Goal: Information Seeking & Learning: Learn about a topic

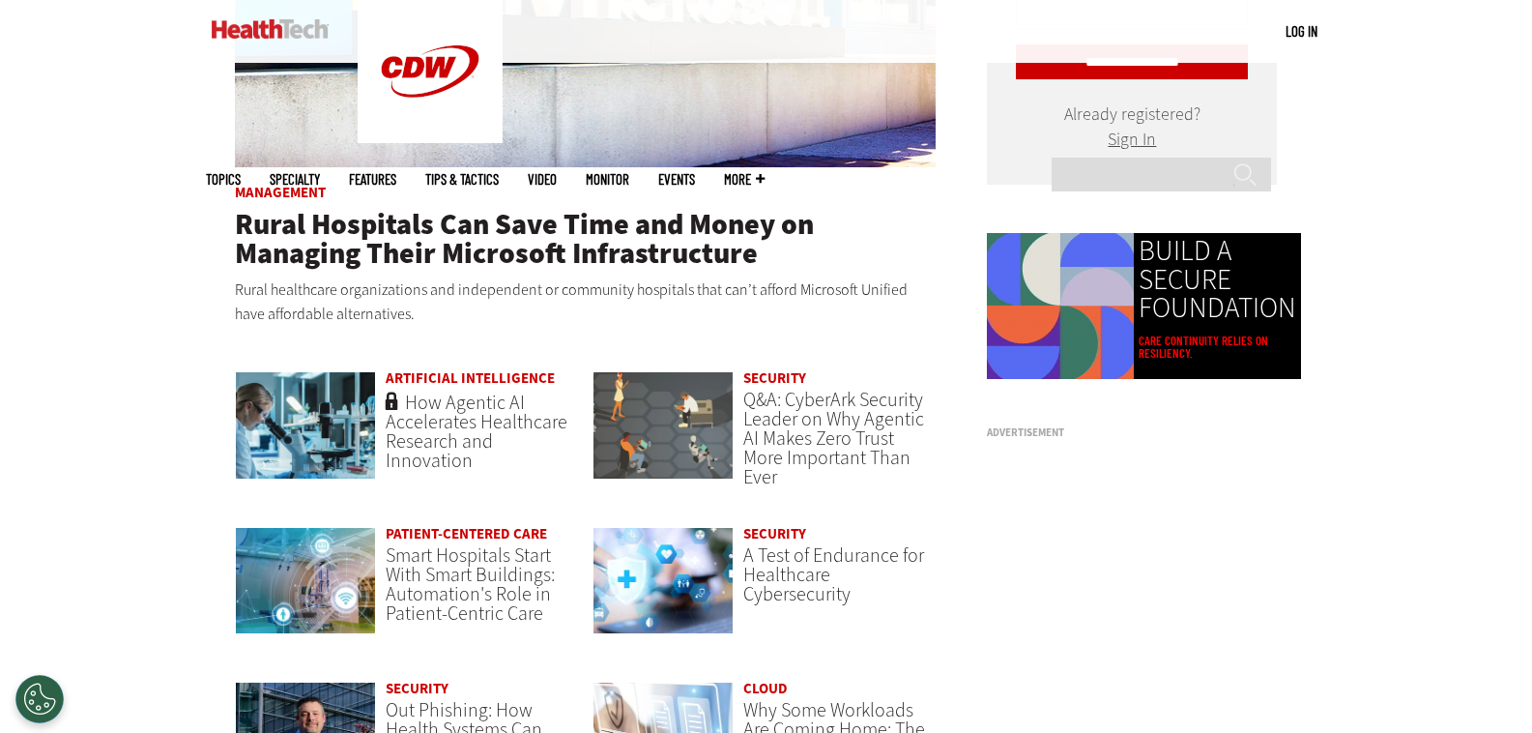
scroll to position [1252, 0]
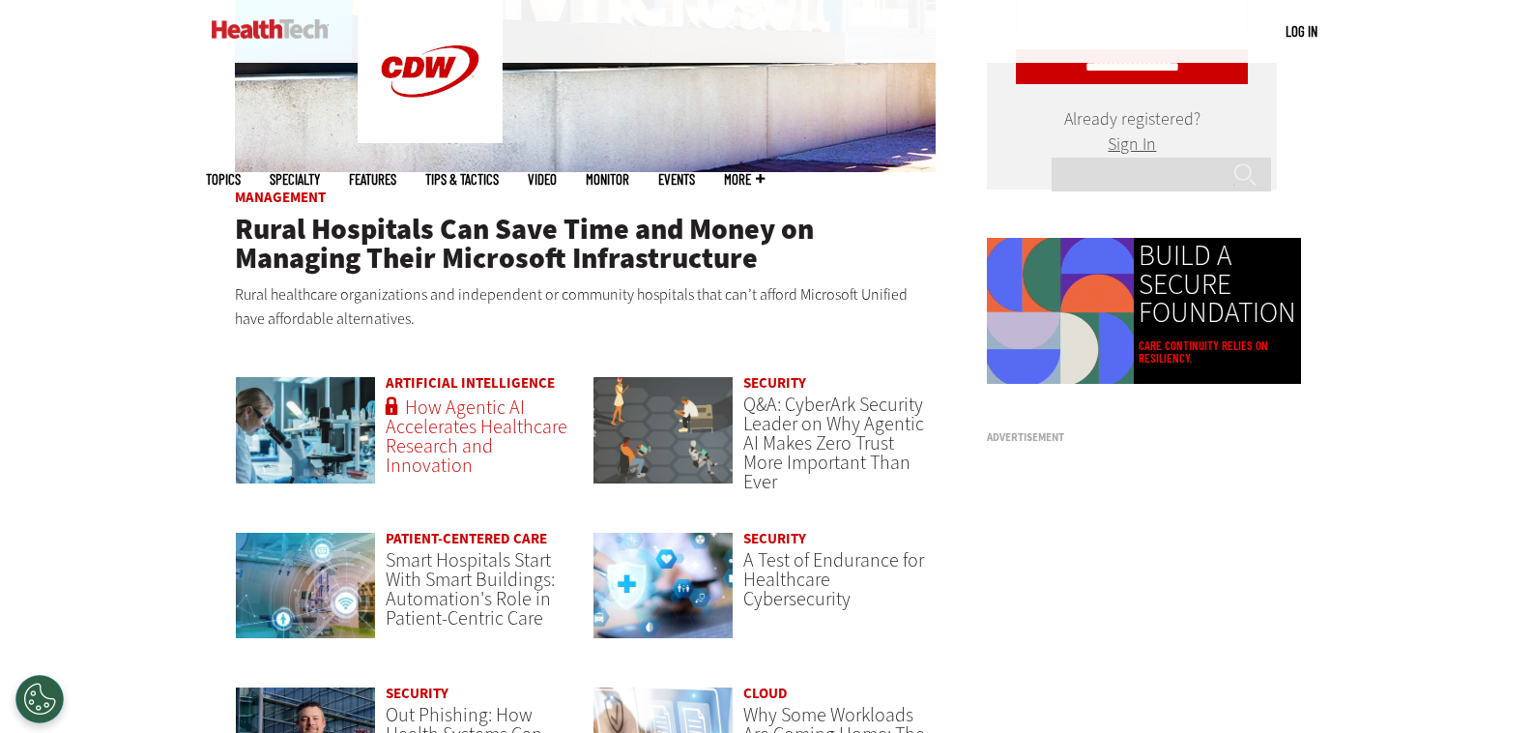
click at [408, 437] on span "How Agentic AI Accelerates Healthcare Research and Innovation" at bounding box center [477, 436] width 182 height 84
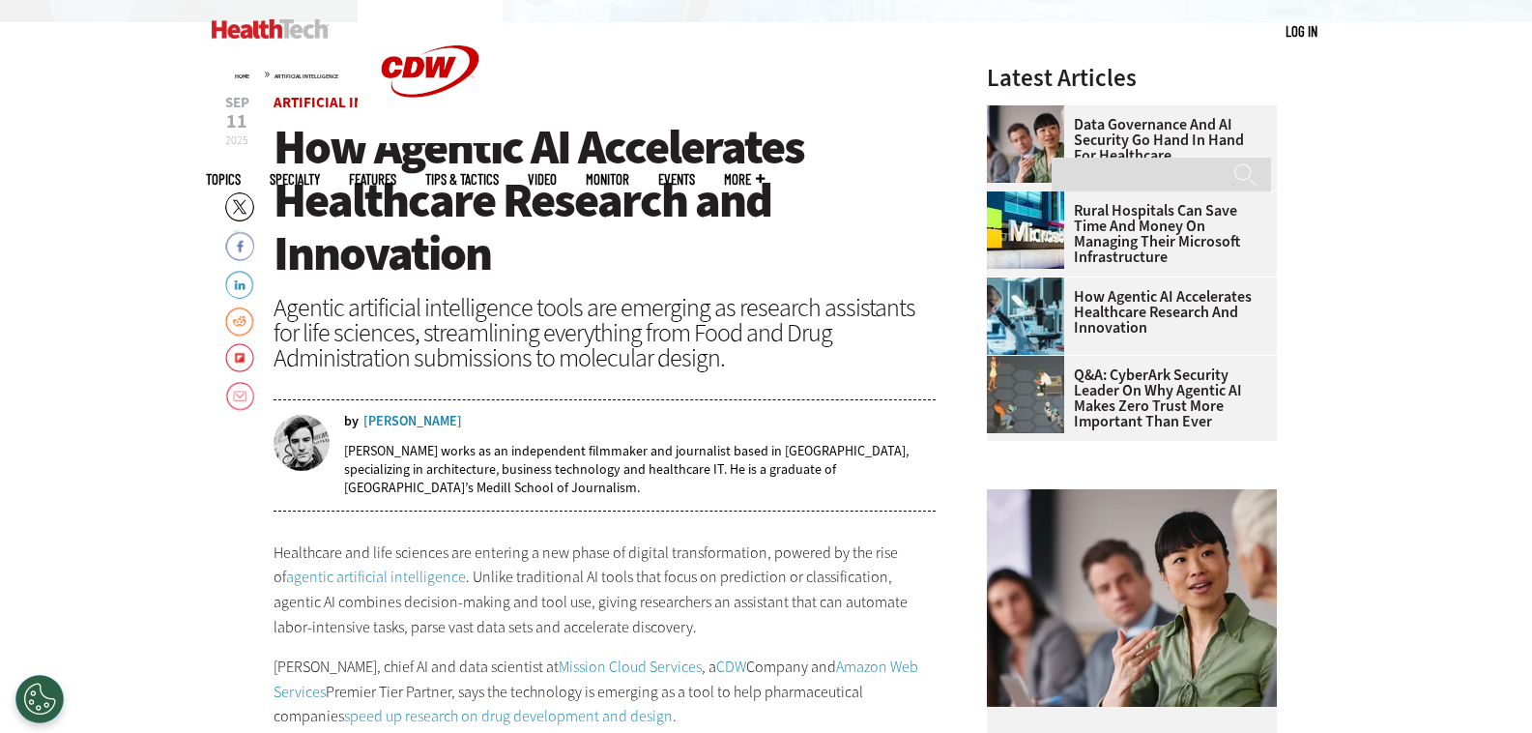
scroll to position [677, 0]
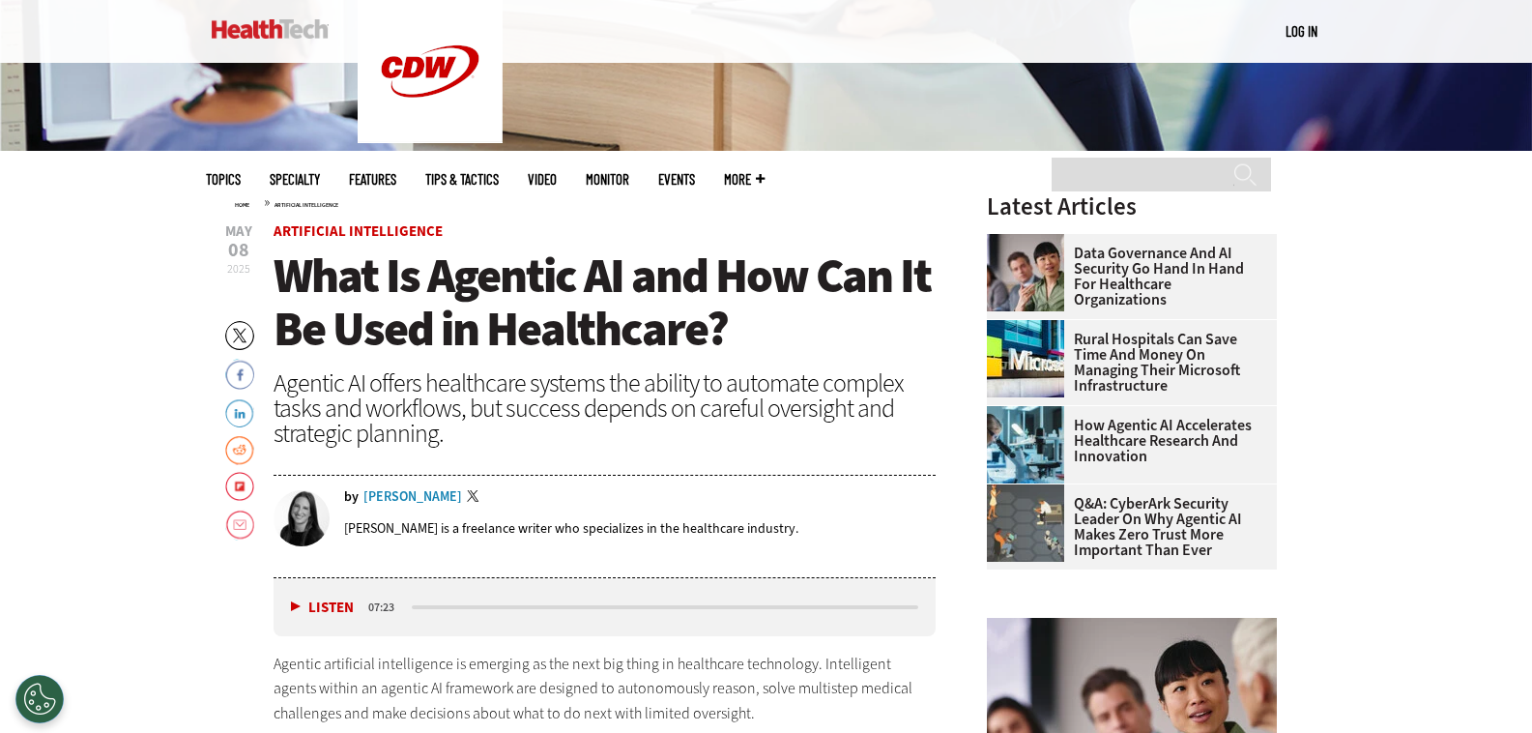
scroll to position [290, 0]
